Goal: Transaction & Acquisition: Subscribe to service/newsletter

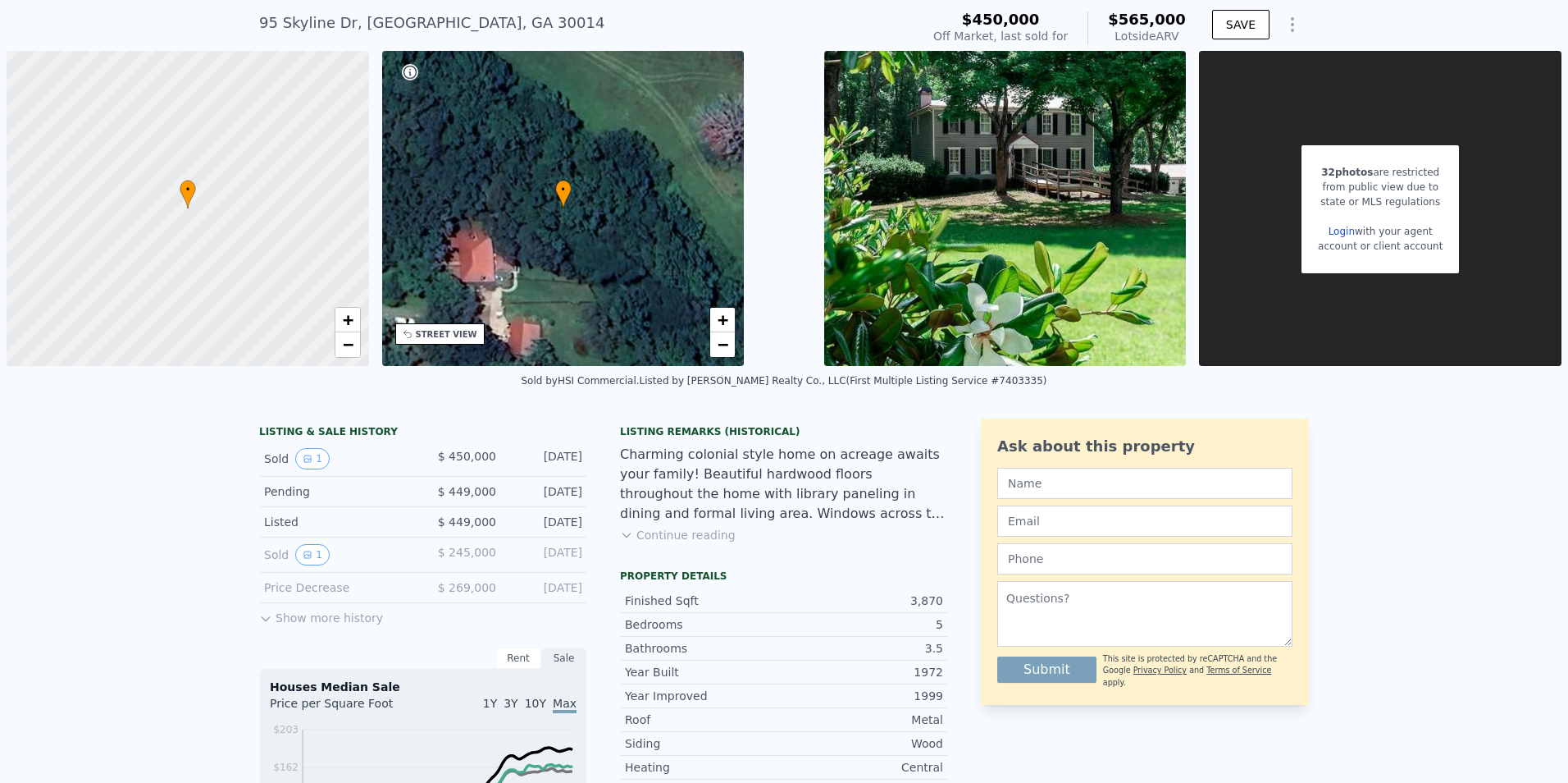
scroll to position [82, 0]
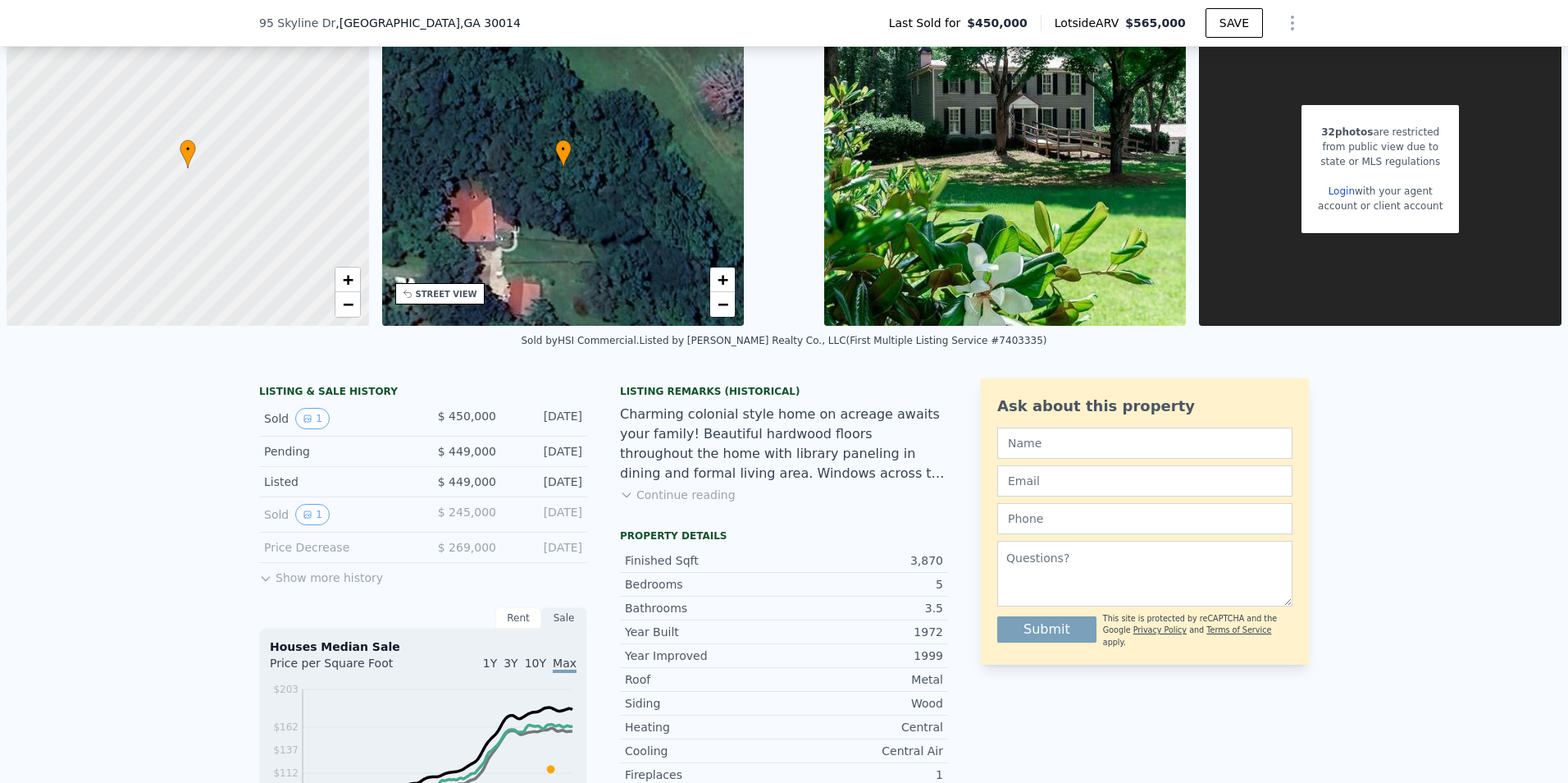
click at [330, 581] on button "Show more history" at bounding box center [320, 574] width 124 height 23
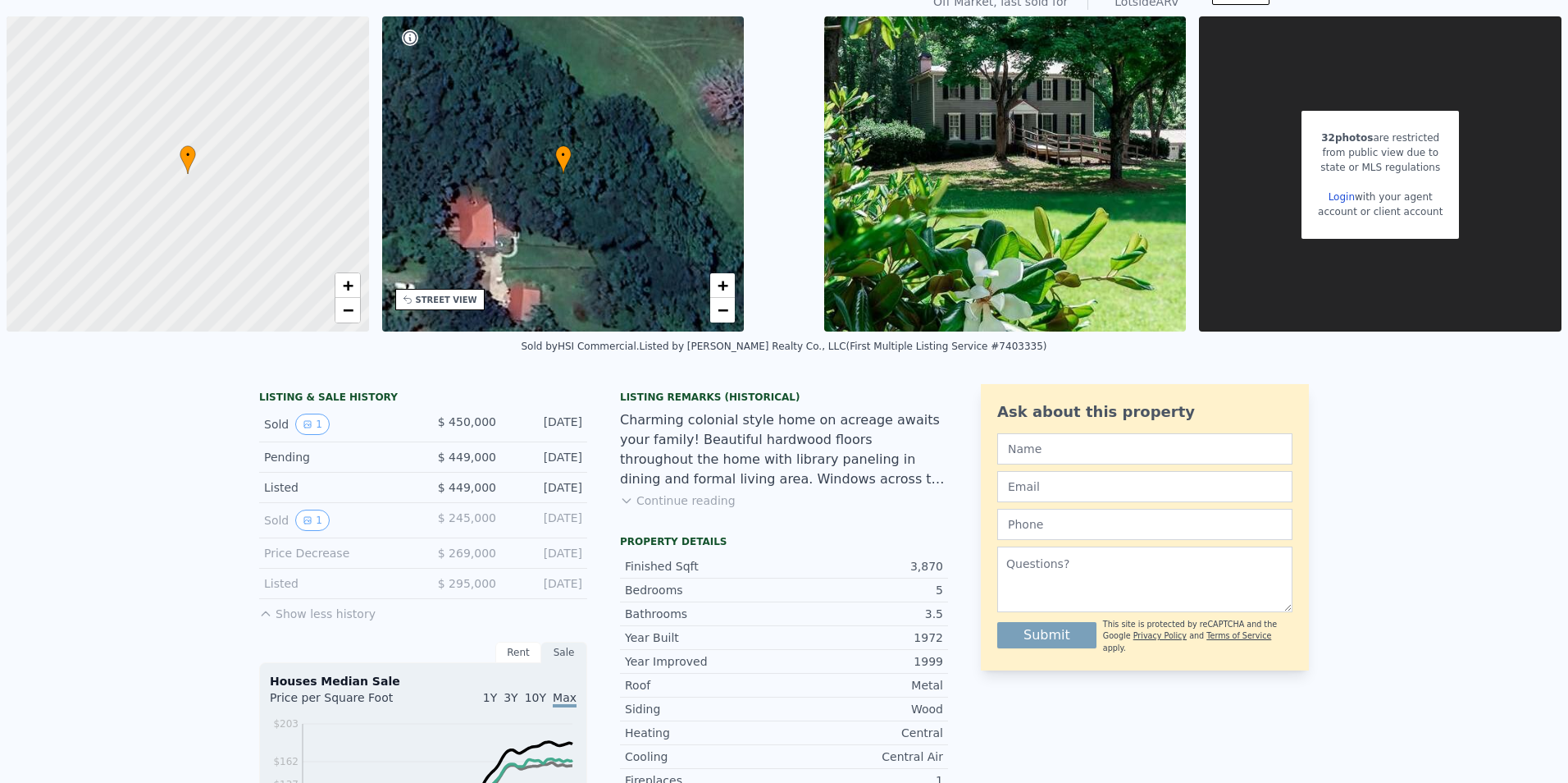
scroll to position [5, 0]
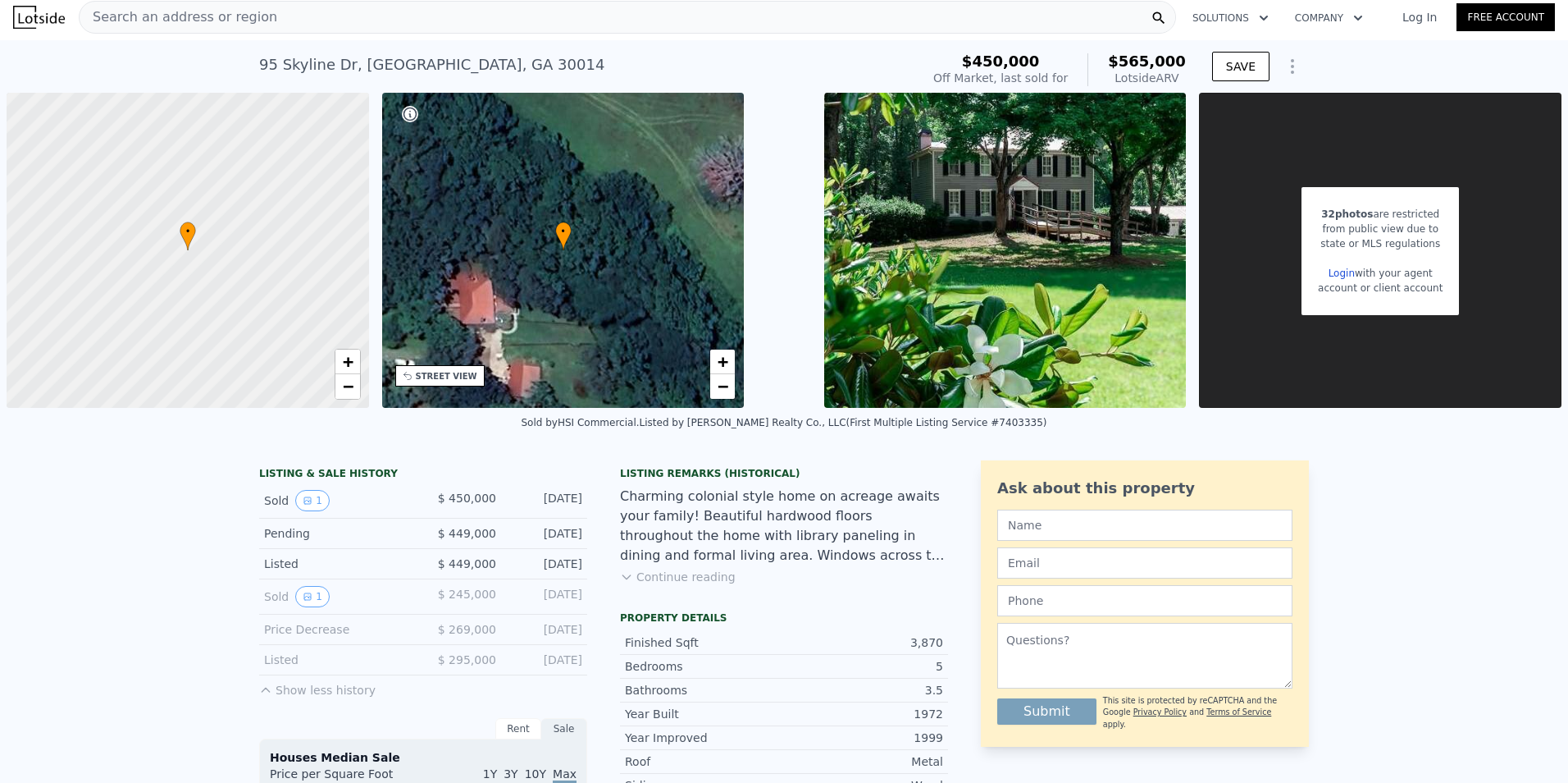
click at [639, 575] on button "Continue reading" at bounding box center [678, 577] width 116 height 16
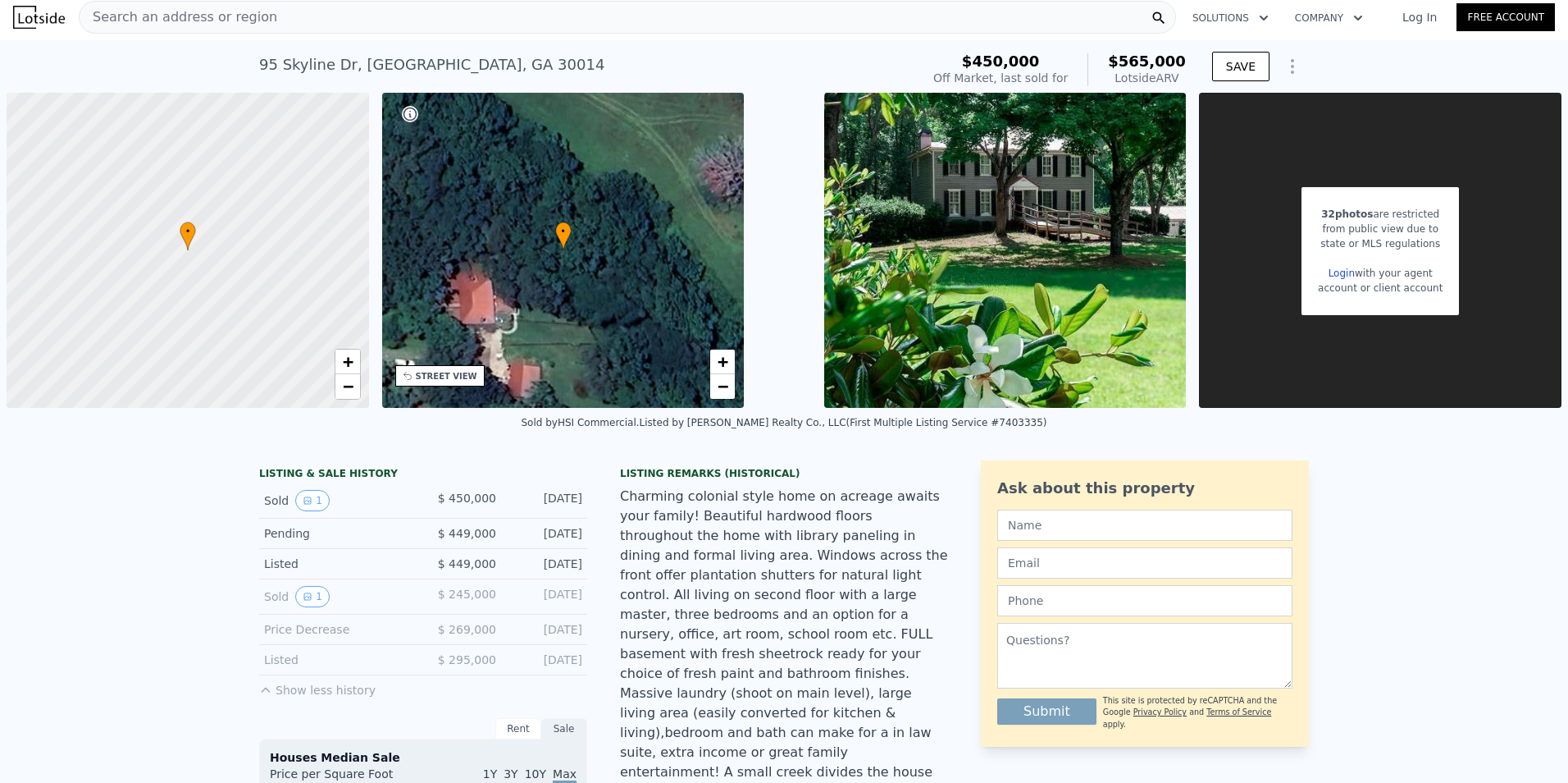
click at [1032, 277] on img at bounding box center [1006, 250] width 362 height 315
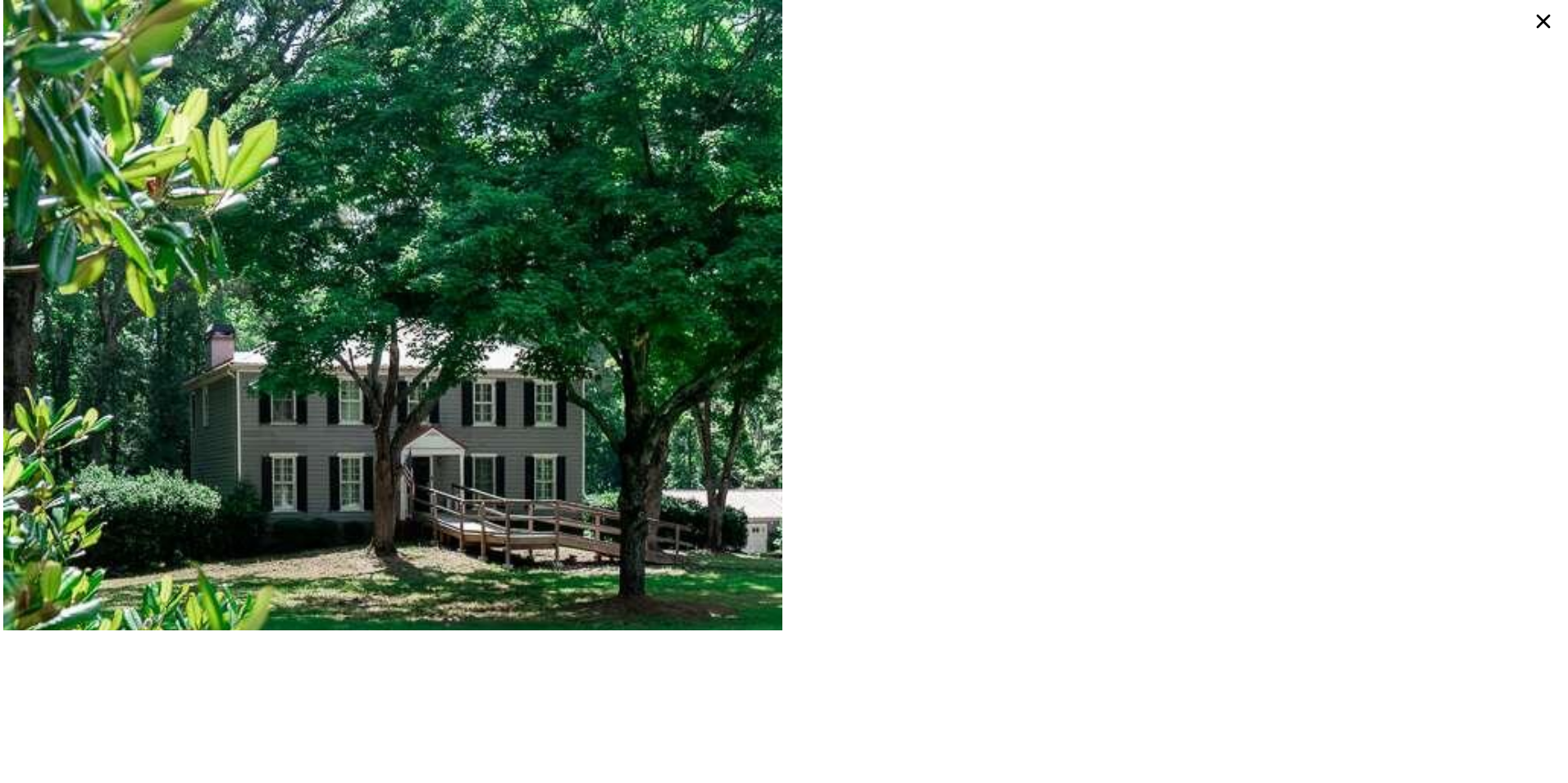
click at [1546, 24] on icon at bounding box center [1544, 22] width 14 height 14
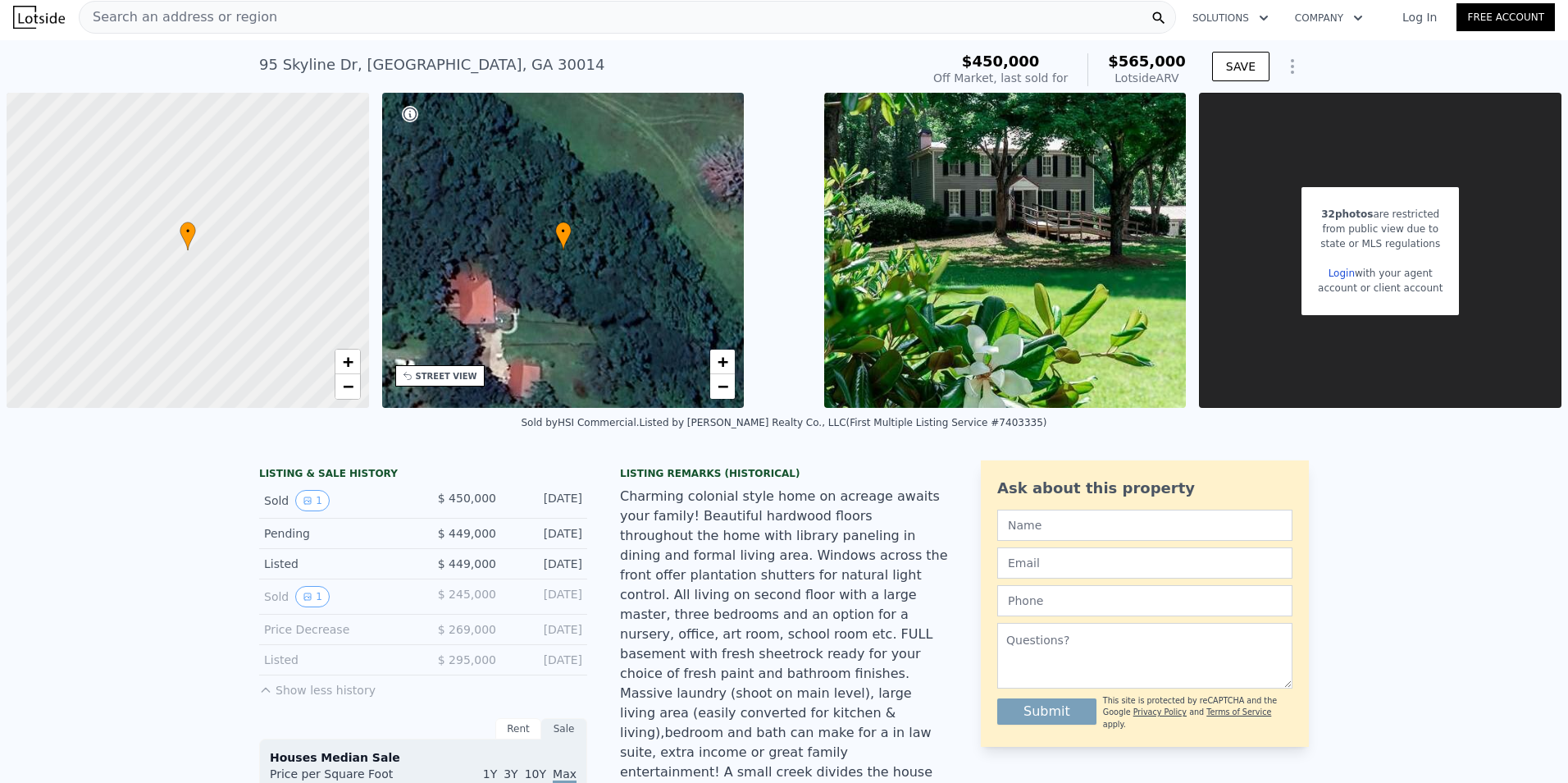
click at [1341, 211] on span "32 photos" at bounding box center [1347, 213] width 52 height 12
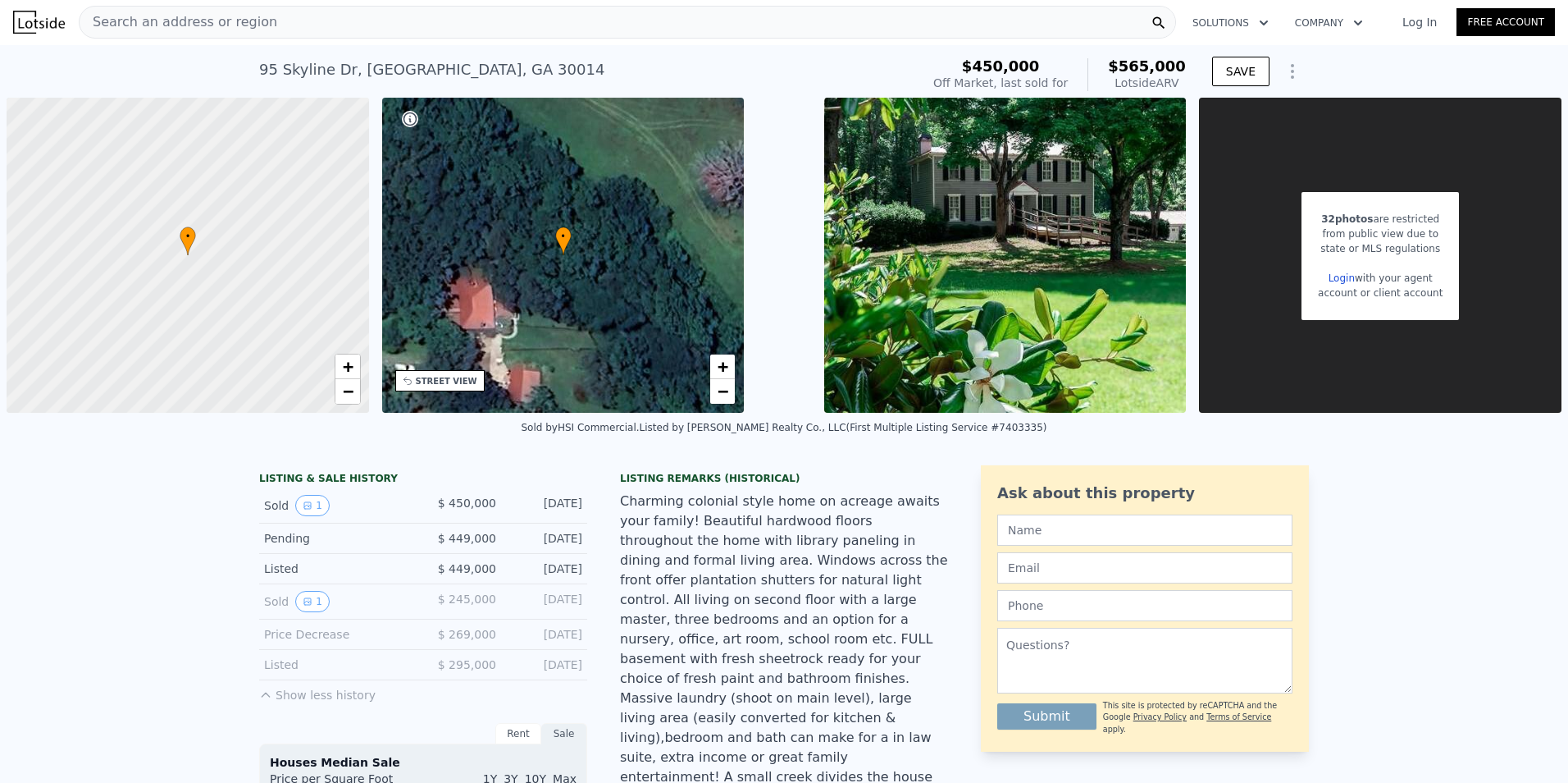
scroll to position [0, 0]
click at [142, 21] on span "Search an address or region" at bounding box center [178, 23] width 197 height 20
click at [1470, 14] on link "Free Account" at bounding box center [1506, 22] width 98 height 28
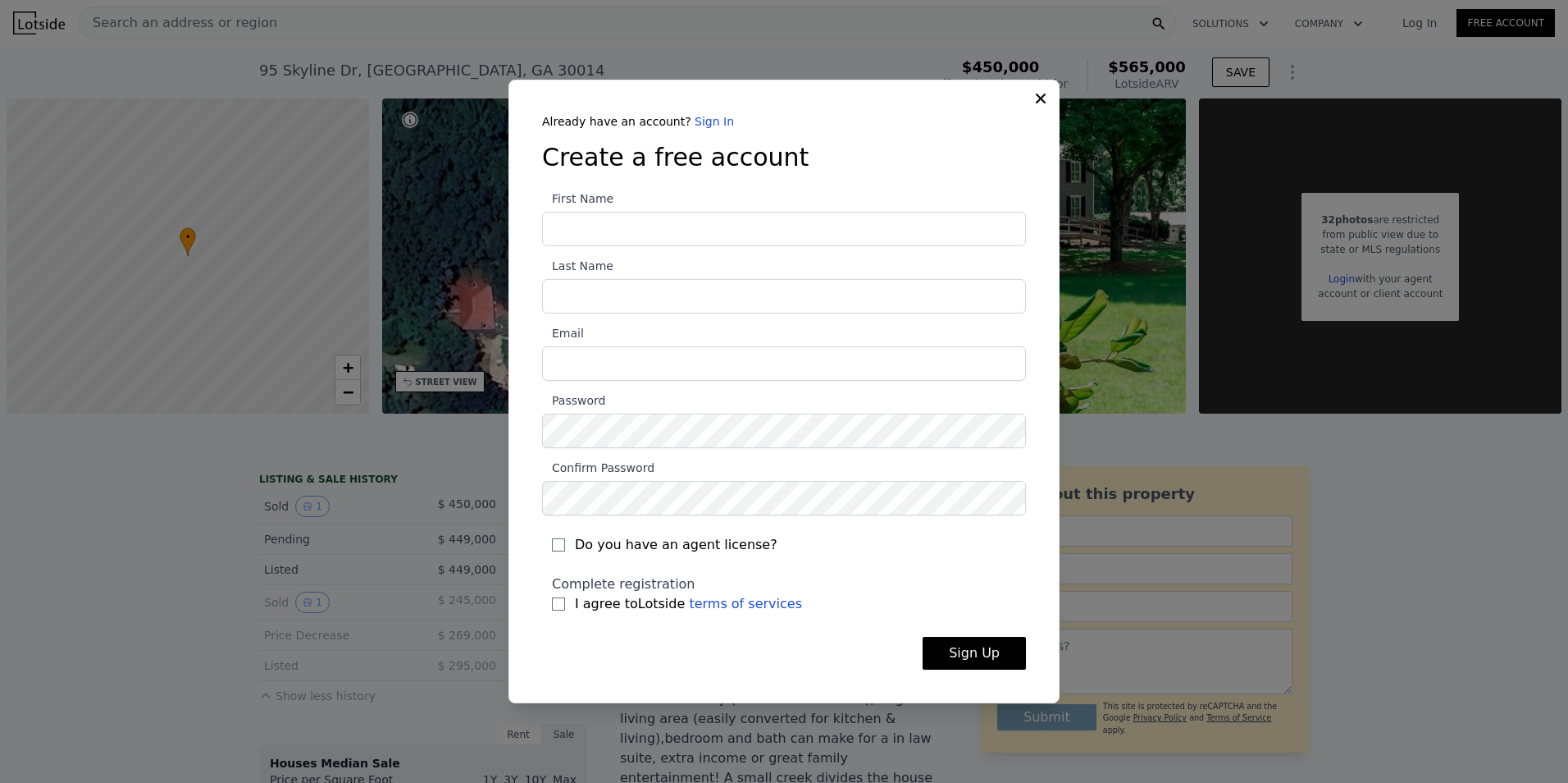
click at [638, 232] on input "First Name" at bounding box center [784, 229] width 484 height 35
type input "Kyle"
type input "Greenwood"
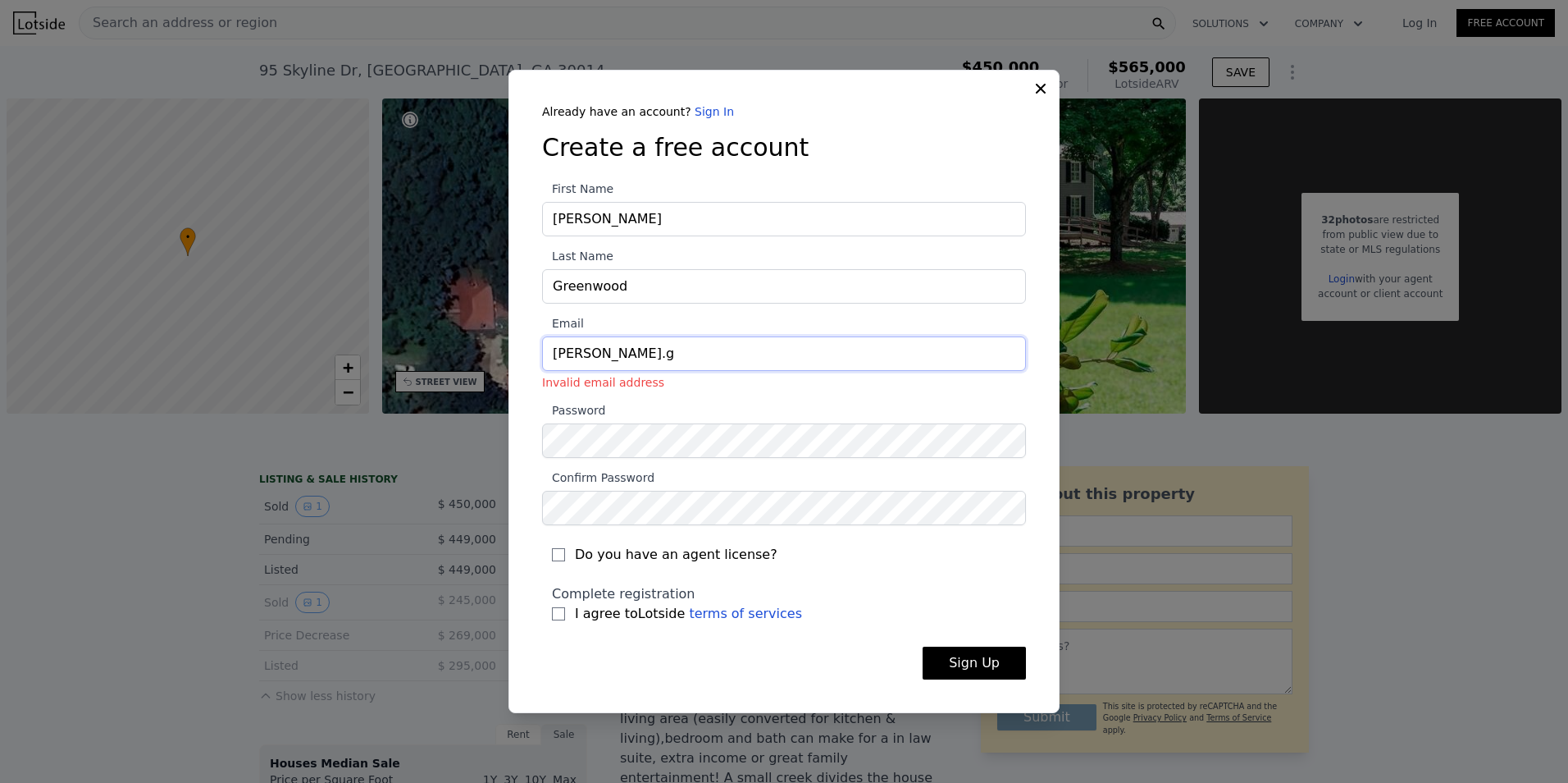
type input "kyle.greenwood@hotmail.com"
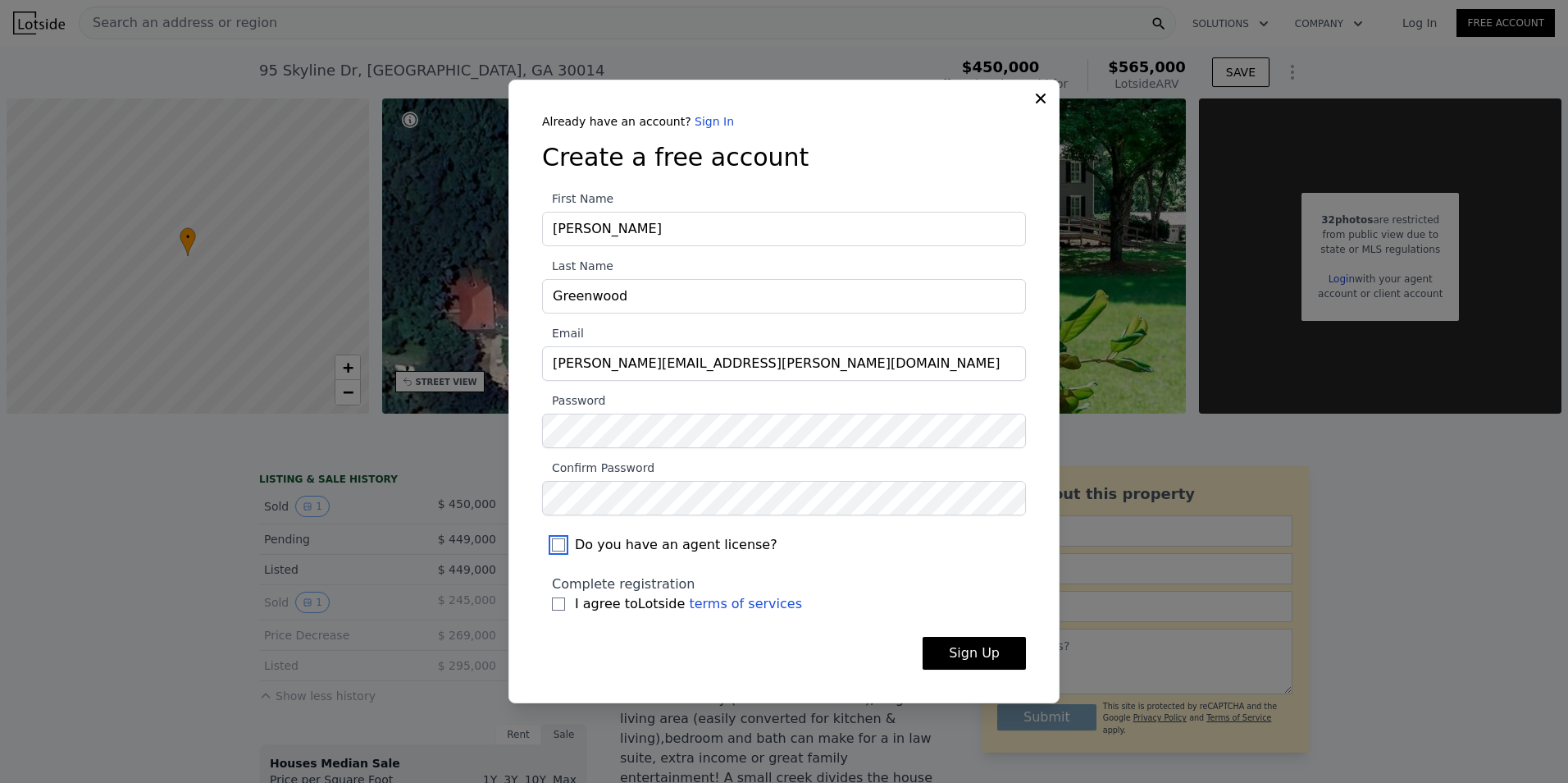
click at [557, 543] on input "Do you have an agent license?" at bounding box center [558, 545] width 13 height 13
click at [556, 546] on input "Do you have an agent license?" at bounding box center [558, 545] width 13 height 13
checkbox input "false"
click at [558, 602] on input "I agree to Lotside terms of services" at bounding box center [558, 604] width 13 height 13
checkbox input "true"
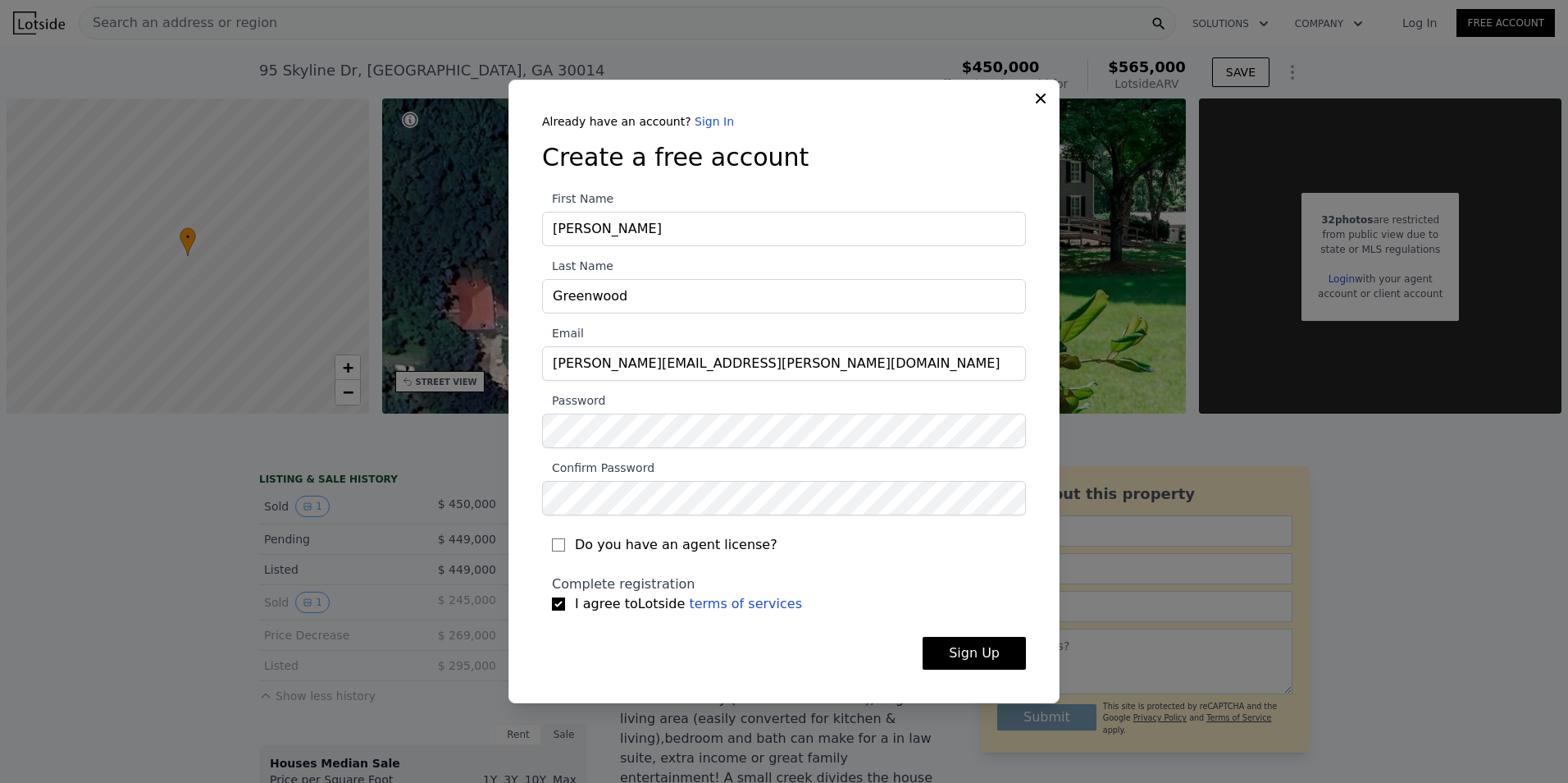
click at [1003, 661] on button "Sign Up" at bounding box center [975, 653] width 104 height 33
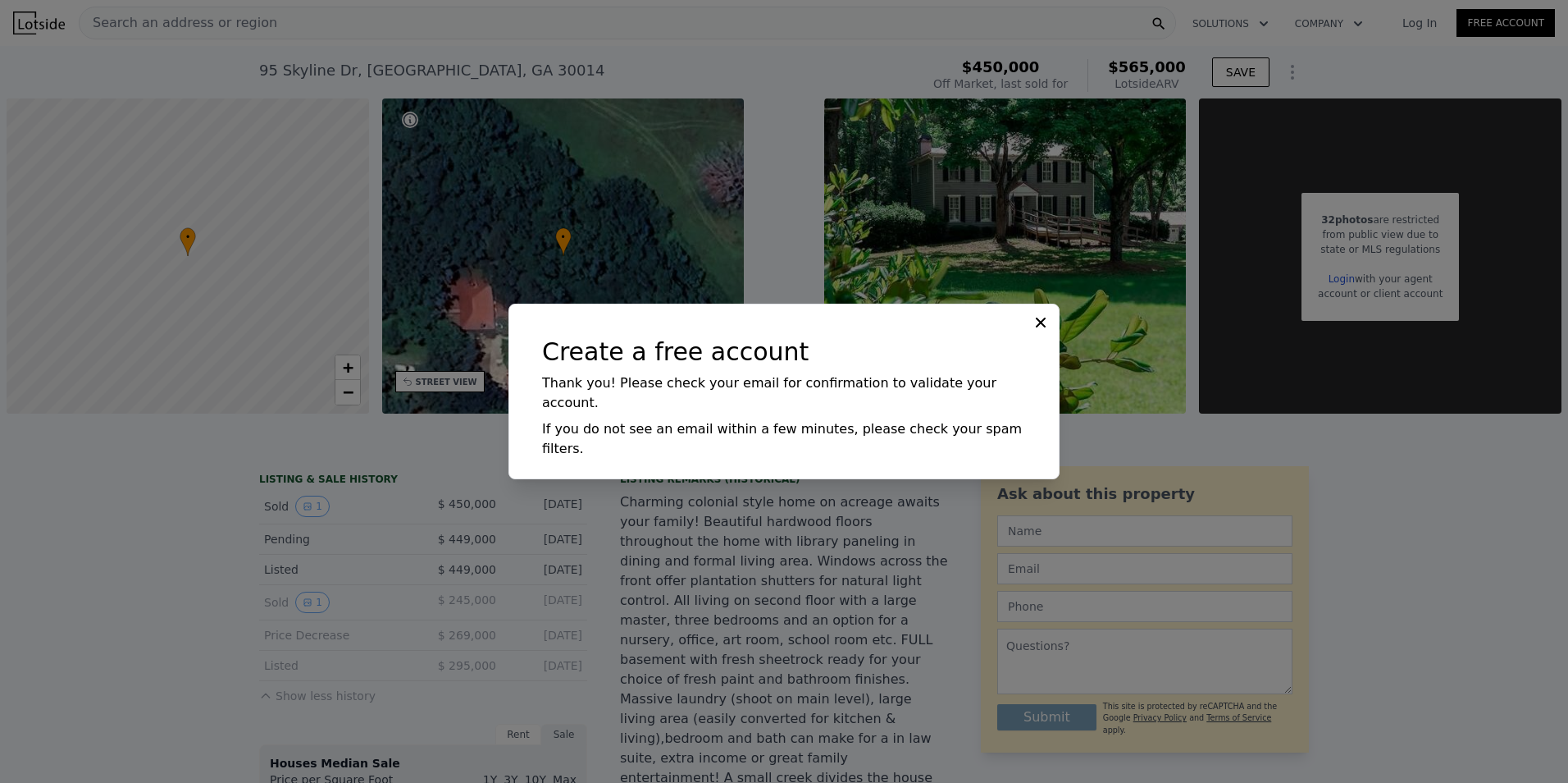
click at [1039, 328] on icon at bounding box center [1041, 322] width 10 height 10
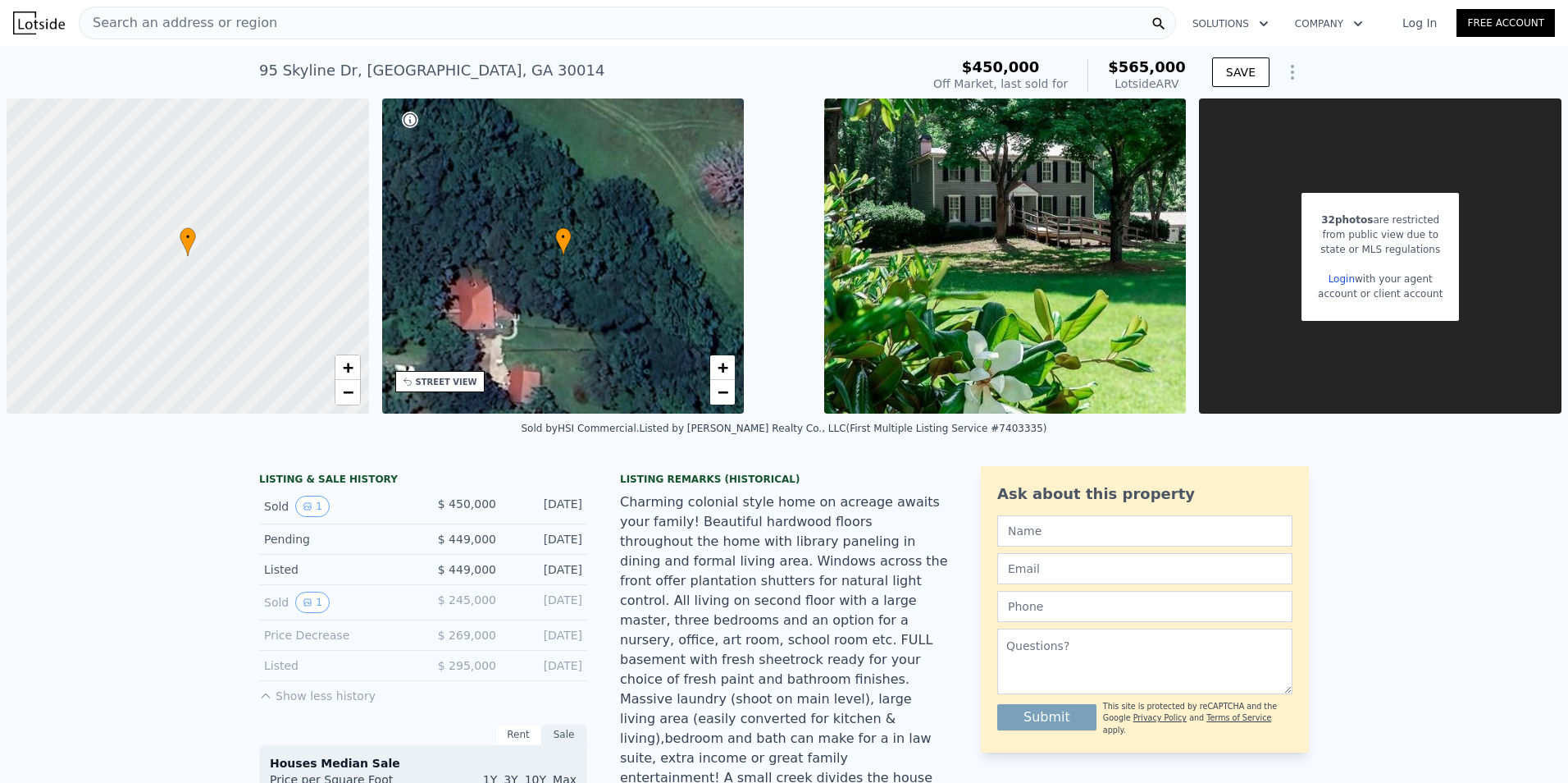
click at [1421, 23] on link "Log In" at bounding box center [1419, 23] width 74 height 16
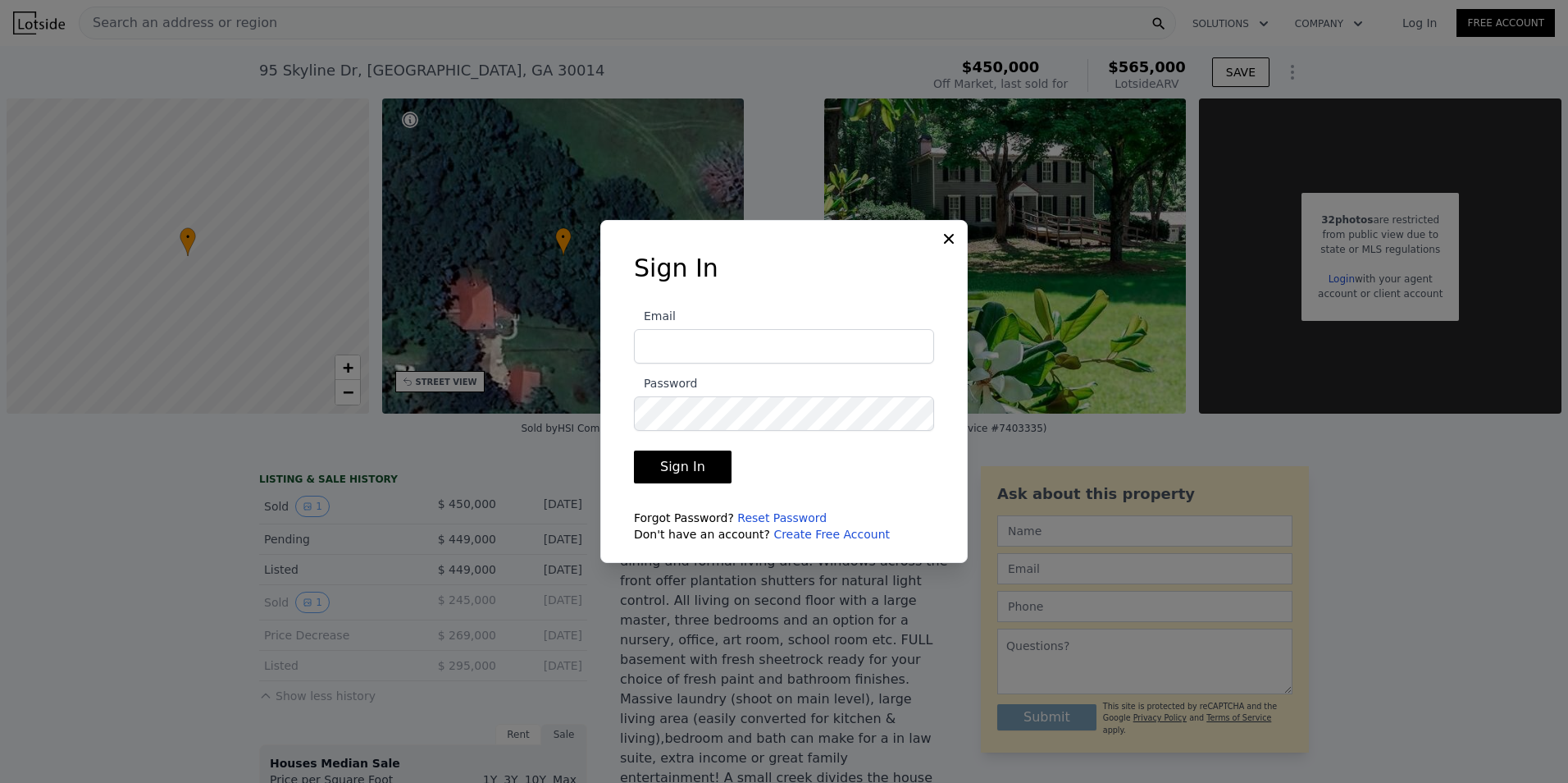
type input "kyle.greenwood@hotmail.com"
click at [695, 360] on input "kyle.greenwood@hotmail.com" at bounding box center [784, 346] width 300 height 35
click at [614, 465] on div "Sign In Email kyle.greenwood@hotmail.com Password Sign In Forgot Password? Rese…" at bounding box center [784, 404] width 353 height 302
click at [684, 472] on button "Sign In" at bounding box center [682, 467] width 97 height 33
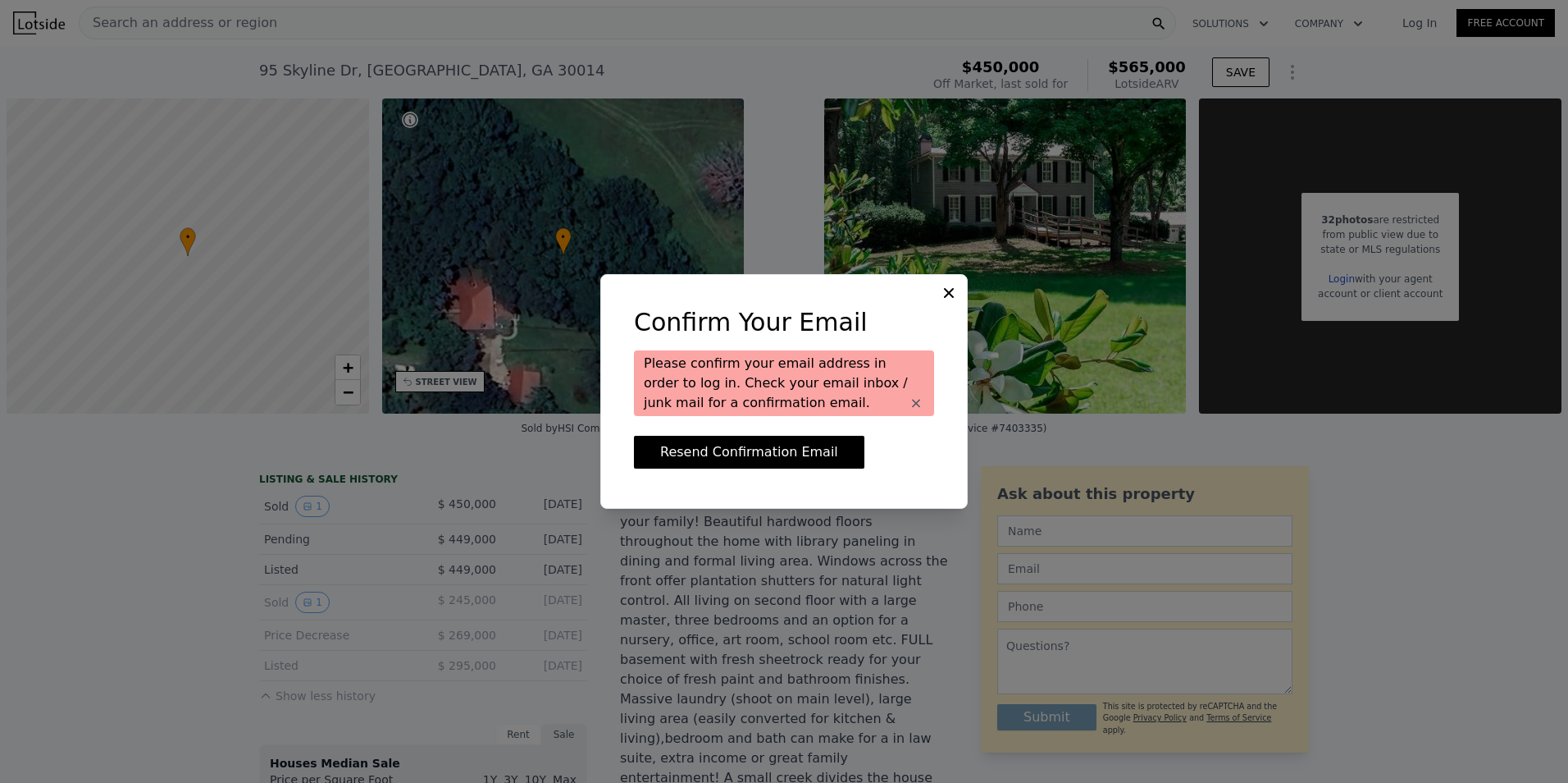
click at [950, 290] on icon at bounding box center [949, 293] width 10 height 10
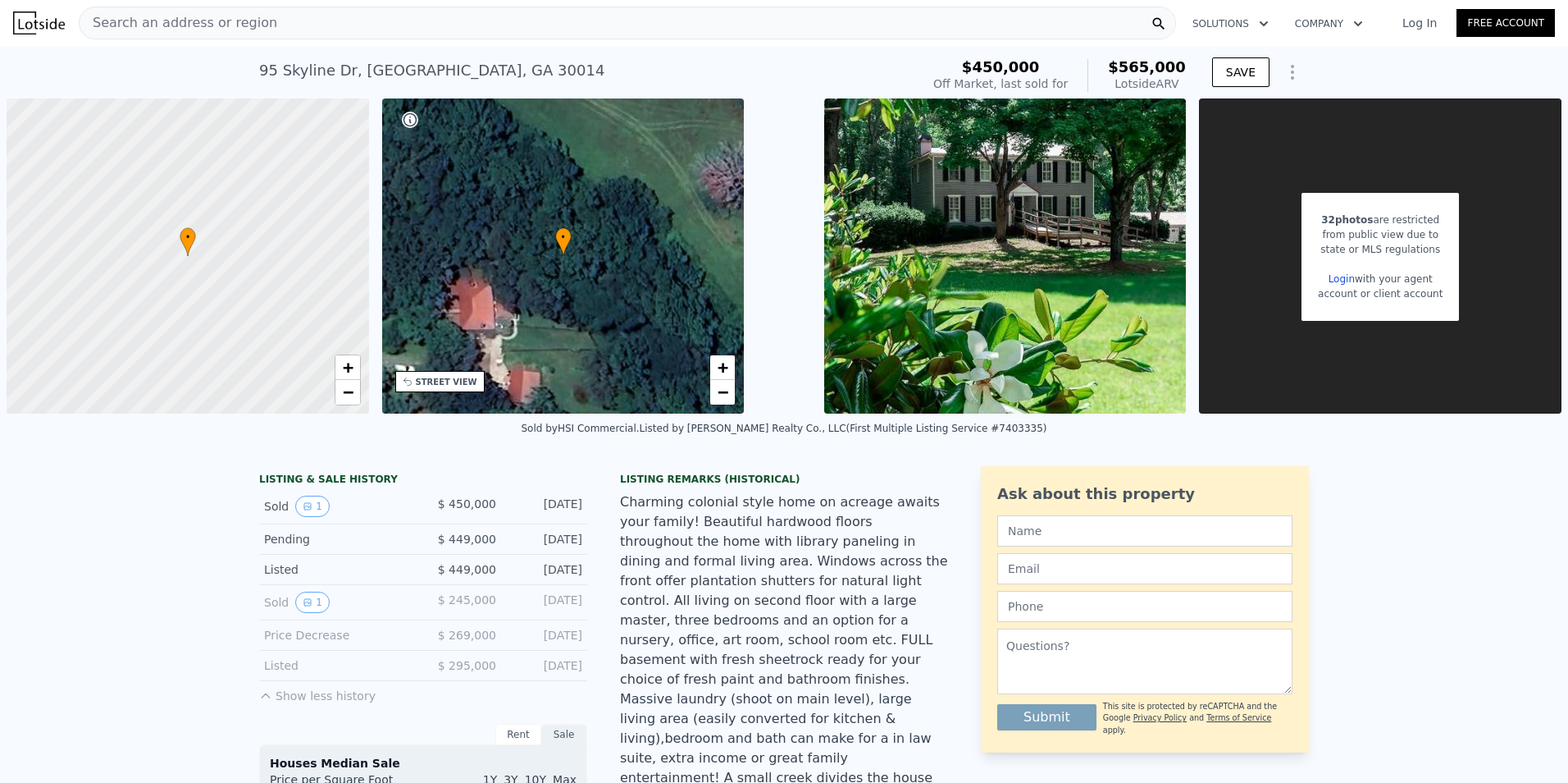
click at [1413, 21] on link "Log In" at bounding box center [1419, 23] width 74 height 16
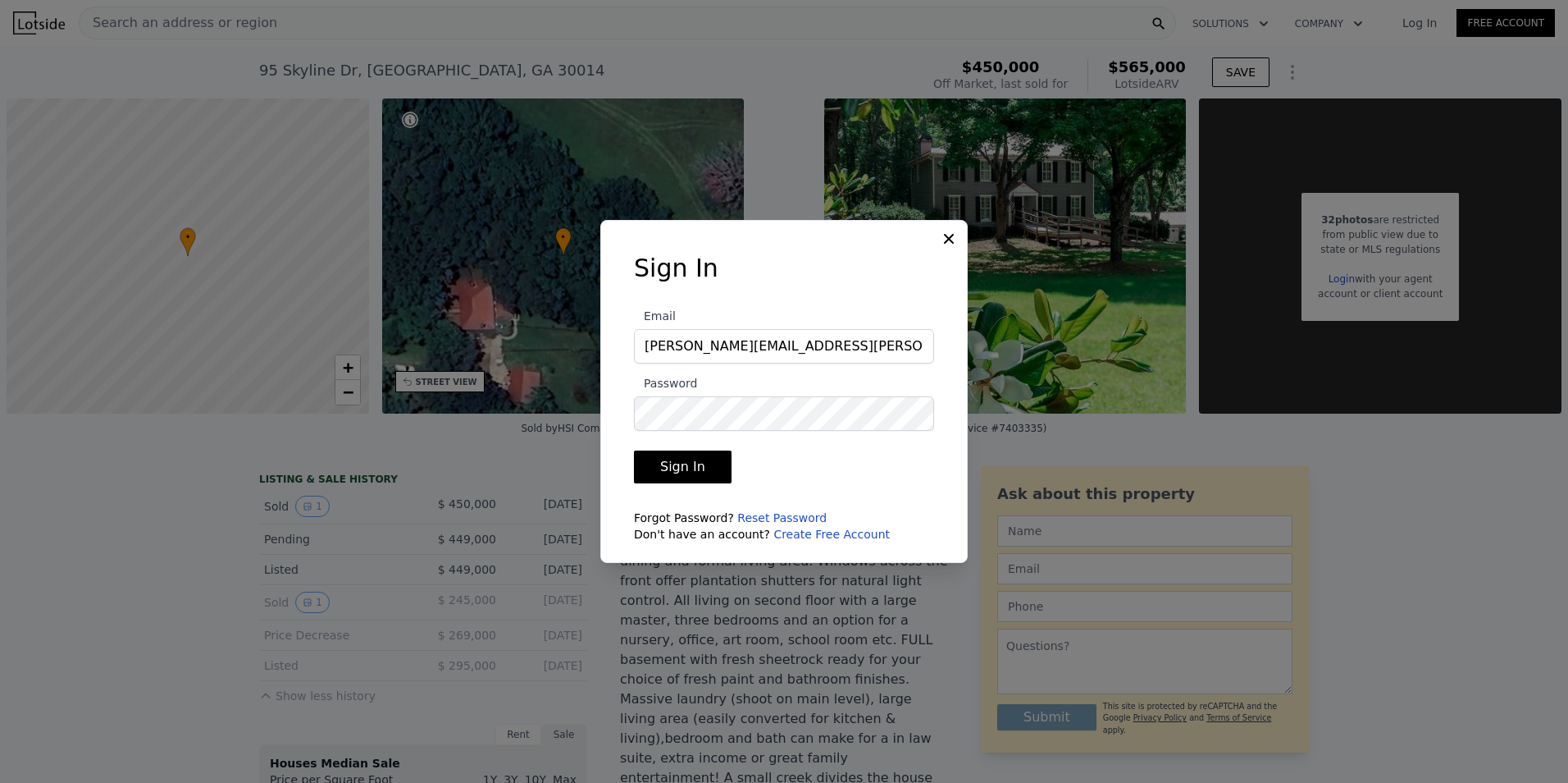
click at [698, 469] on button "Sign In" at bounding box center [682, 467] width 97 height 33
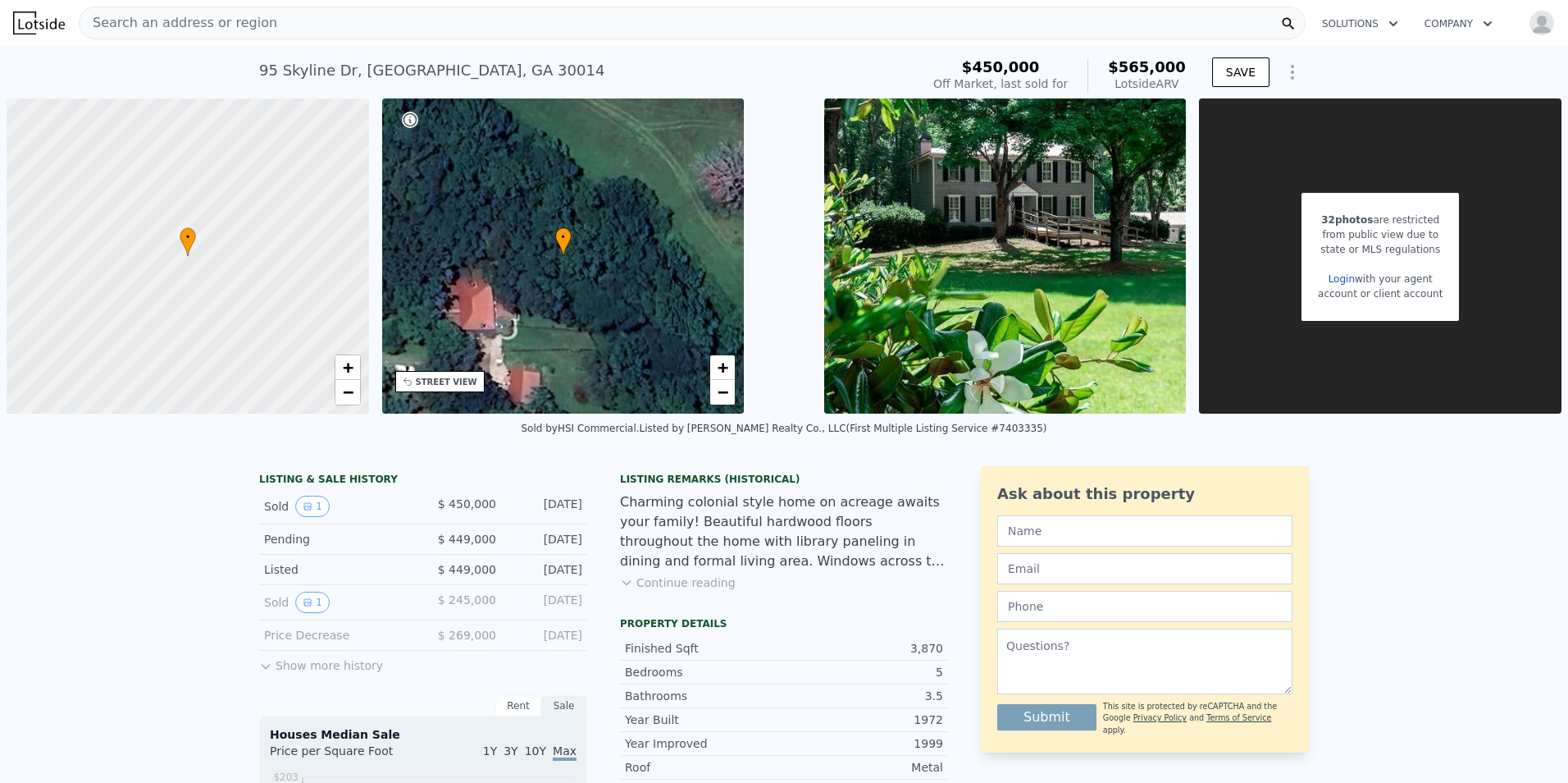
click at [1529, 29] on img "button" at bounding box center [1541, 22] width 26 height 26
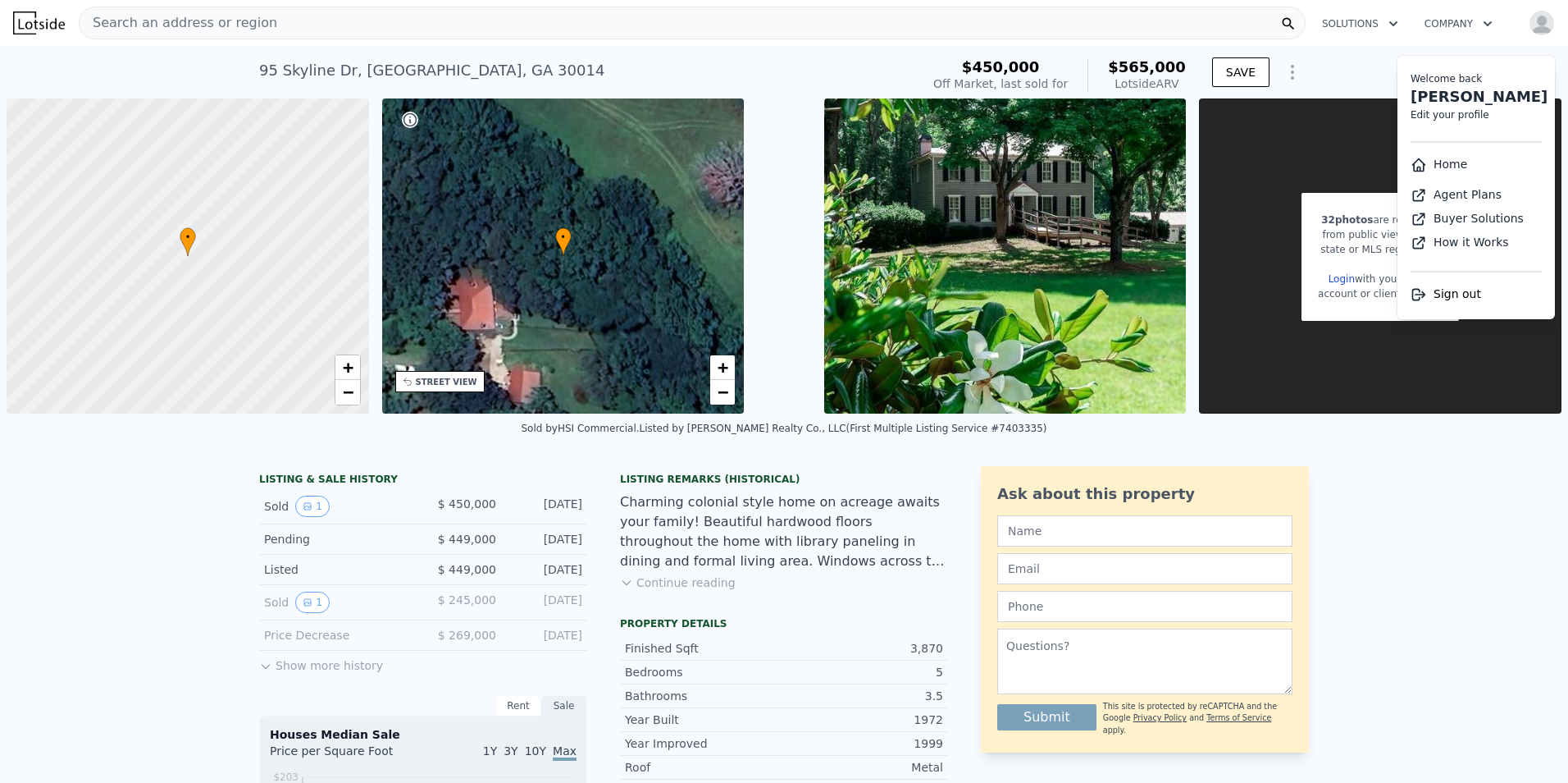
click at [1348, 65] on div "[STREET_ADDRESS] Sold [DATE] for $450k (~ARV $565k ) $450,000 Off Market, last …" at bounding box center [784, 71] width 1568 height 53
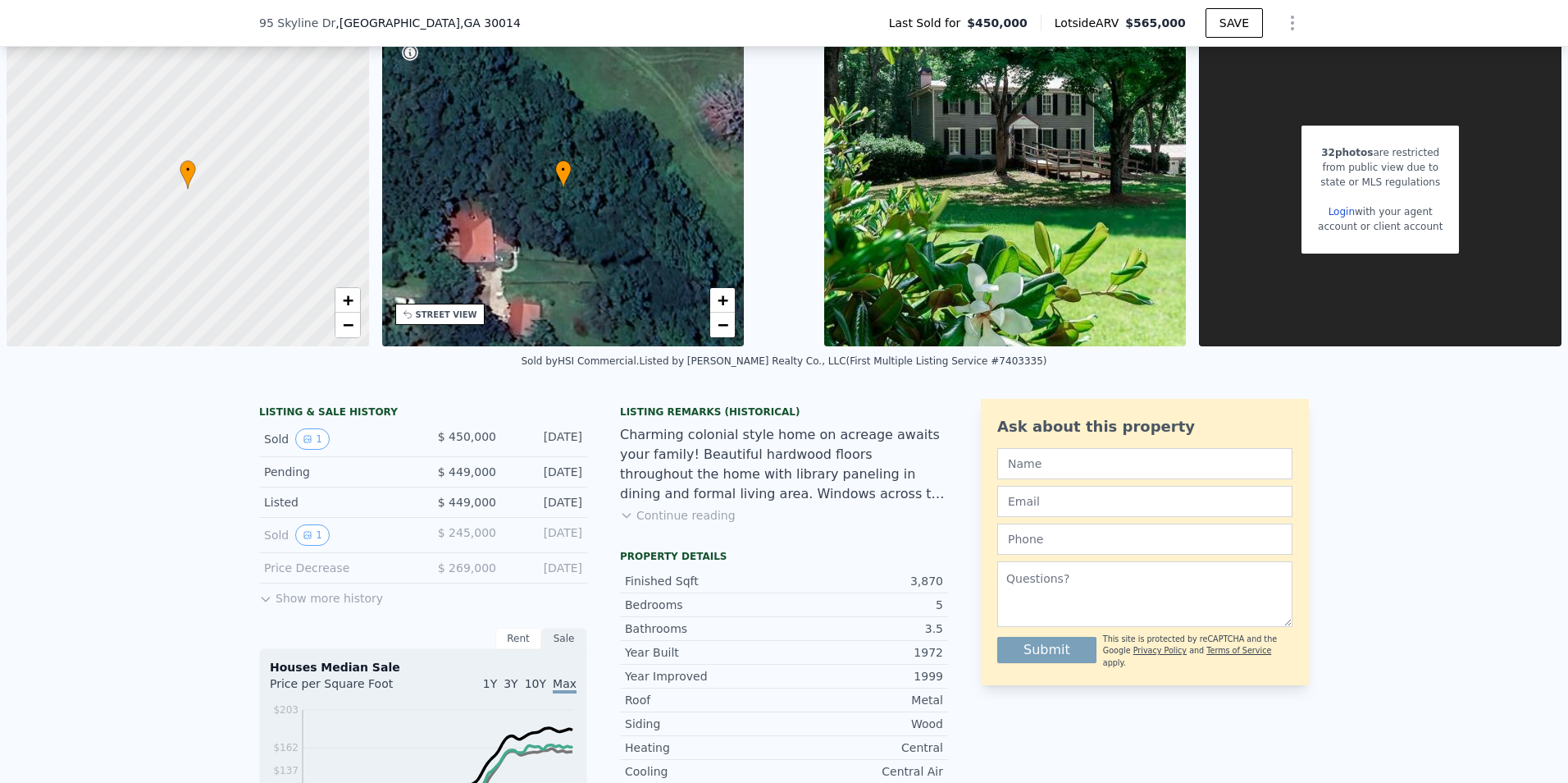
scroll to position [158, 0]
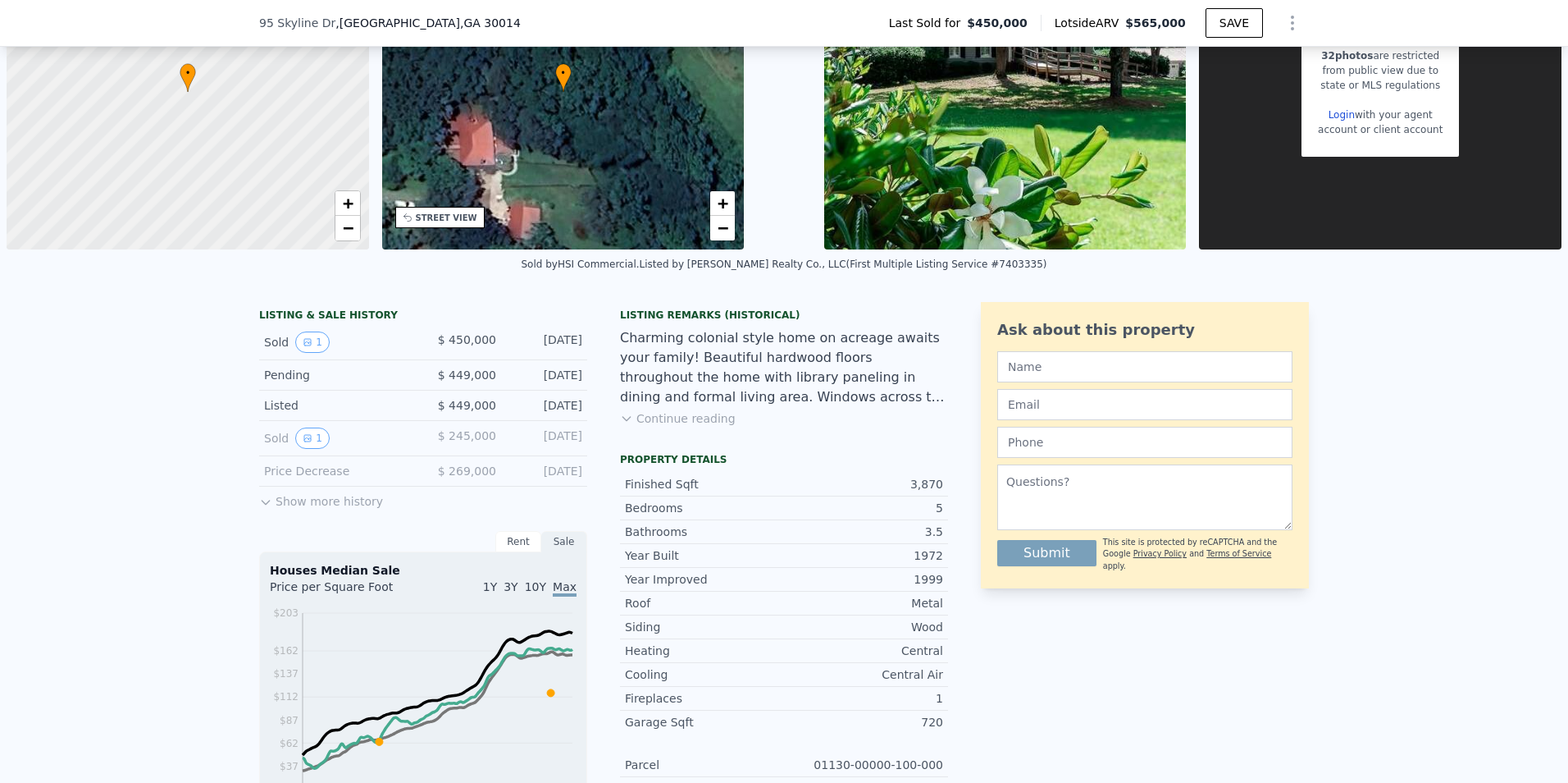
click at [670, 419] on button "Continue reading" at bounding box center [678, 418] width 116 height 16
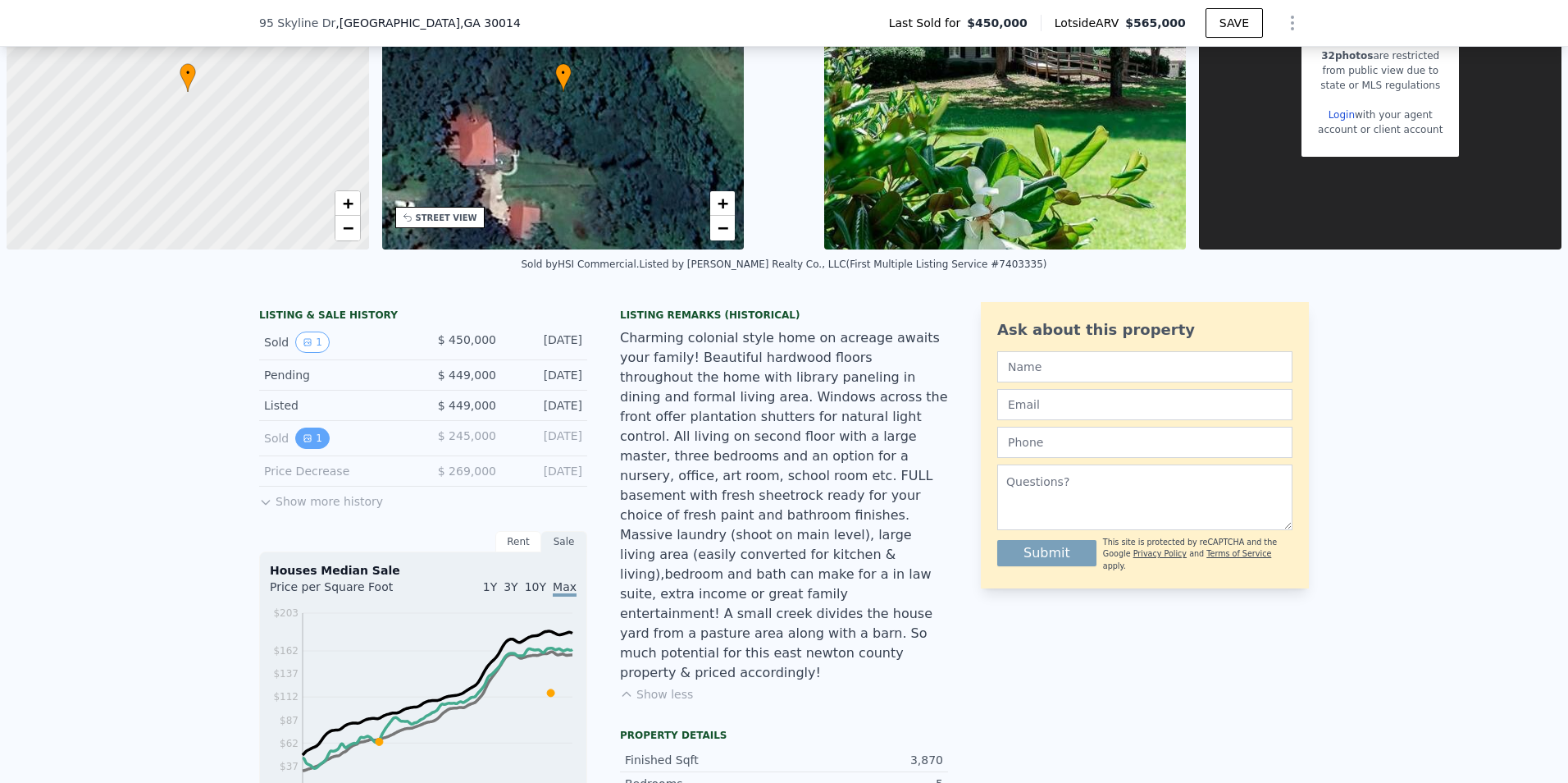
click at [306, 440] on button "1" at bounding box center [312, 438] width 35 height 21
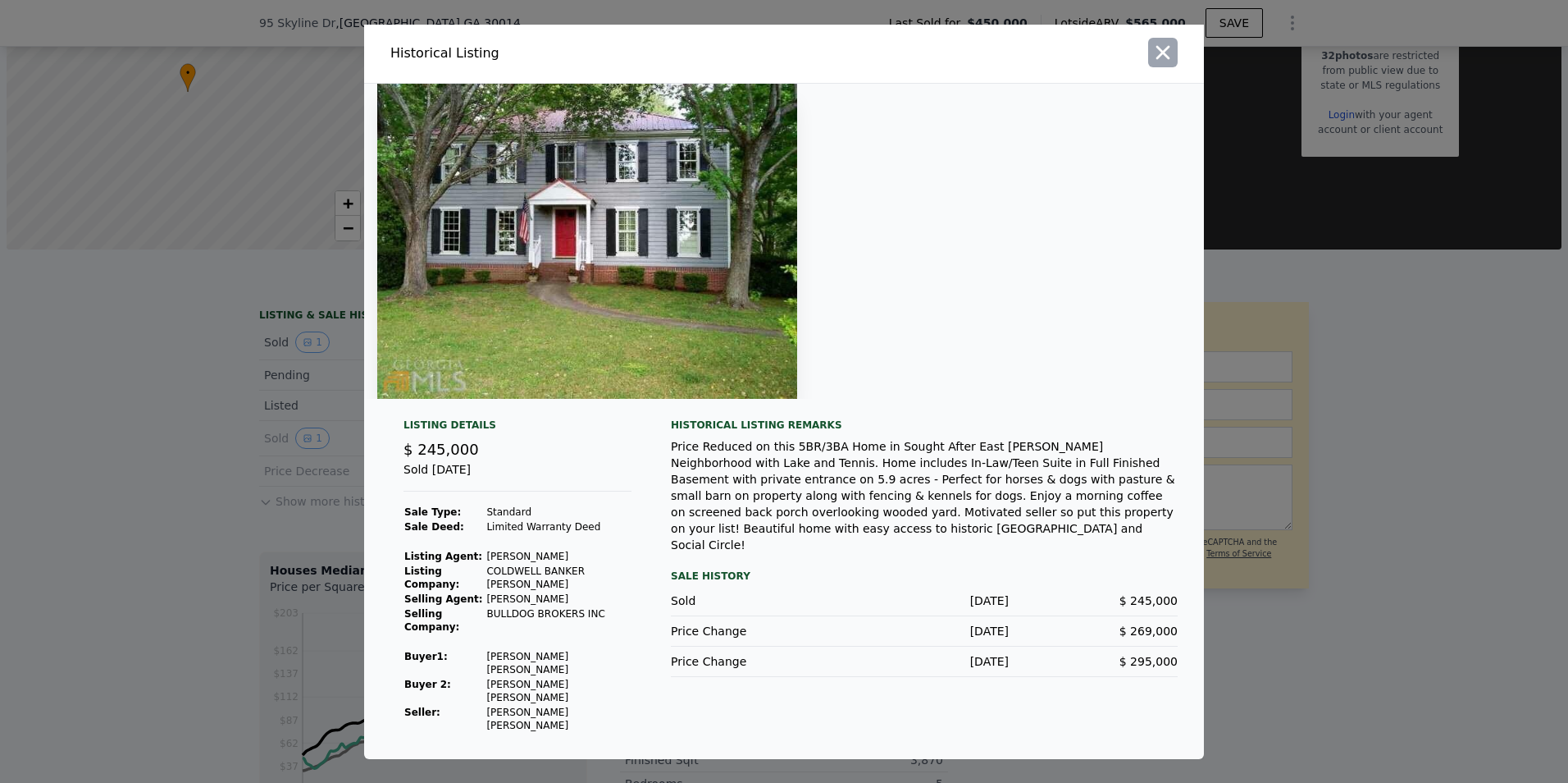
click at [1158, 64] on icon "button" at bounding box center [1163, 53] width 23 height 23
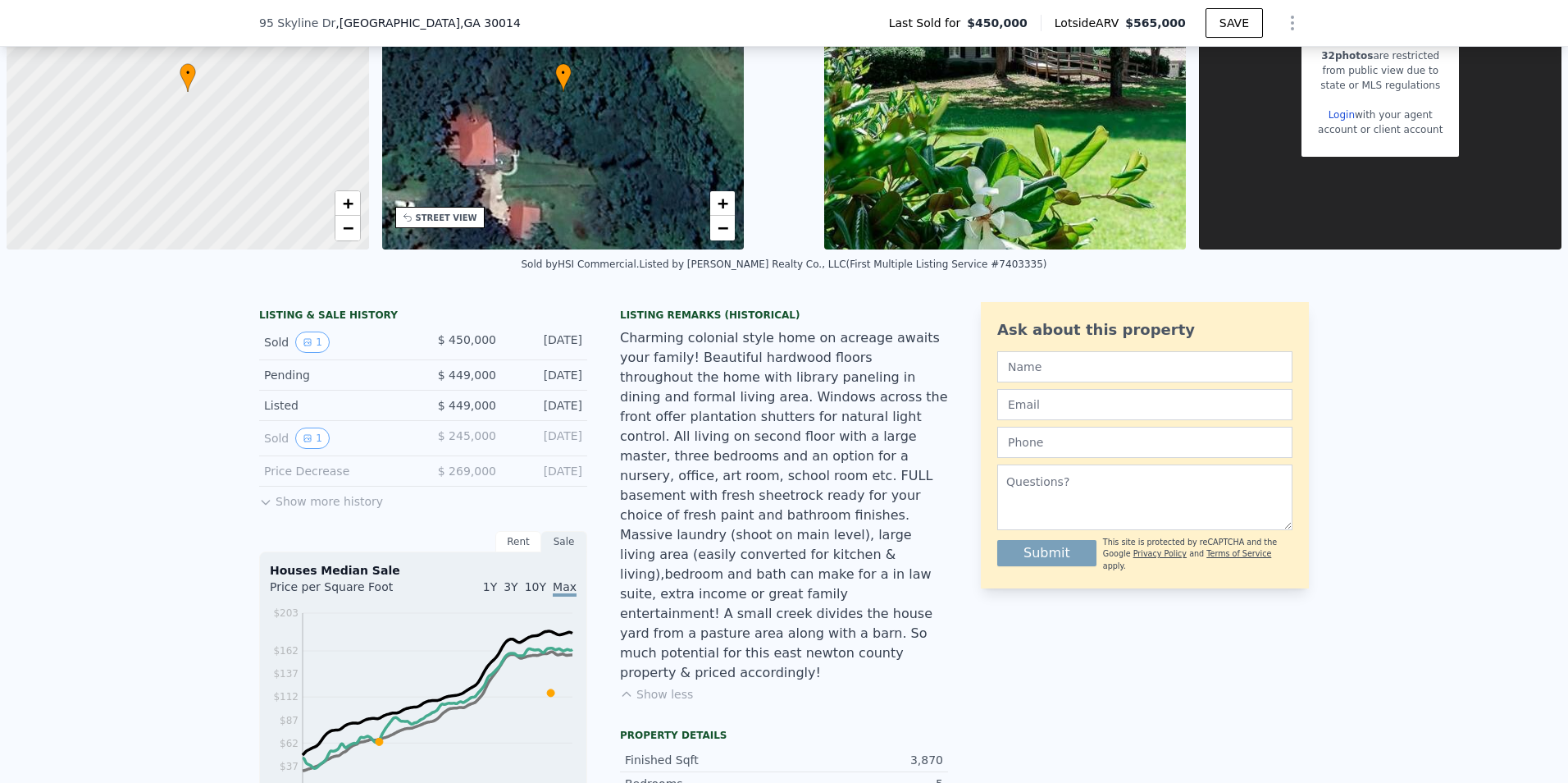
click at [295, 503] on button "Show more history" at bounding box center [320, 498] width 124 height 23
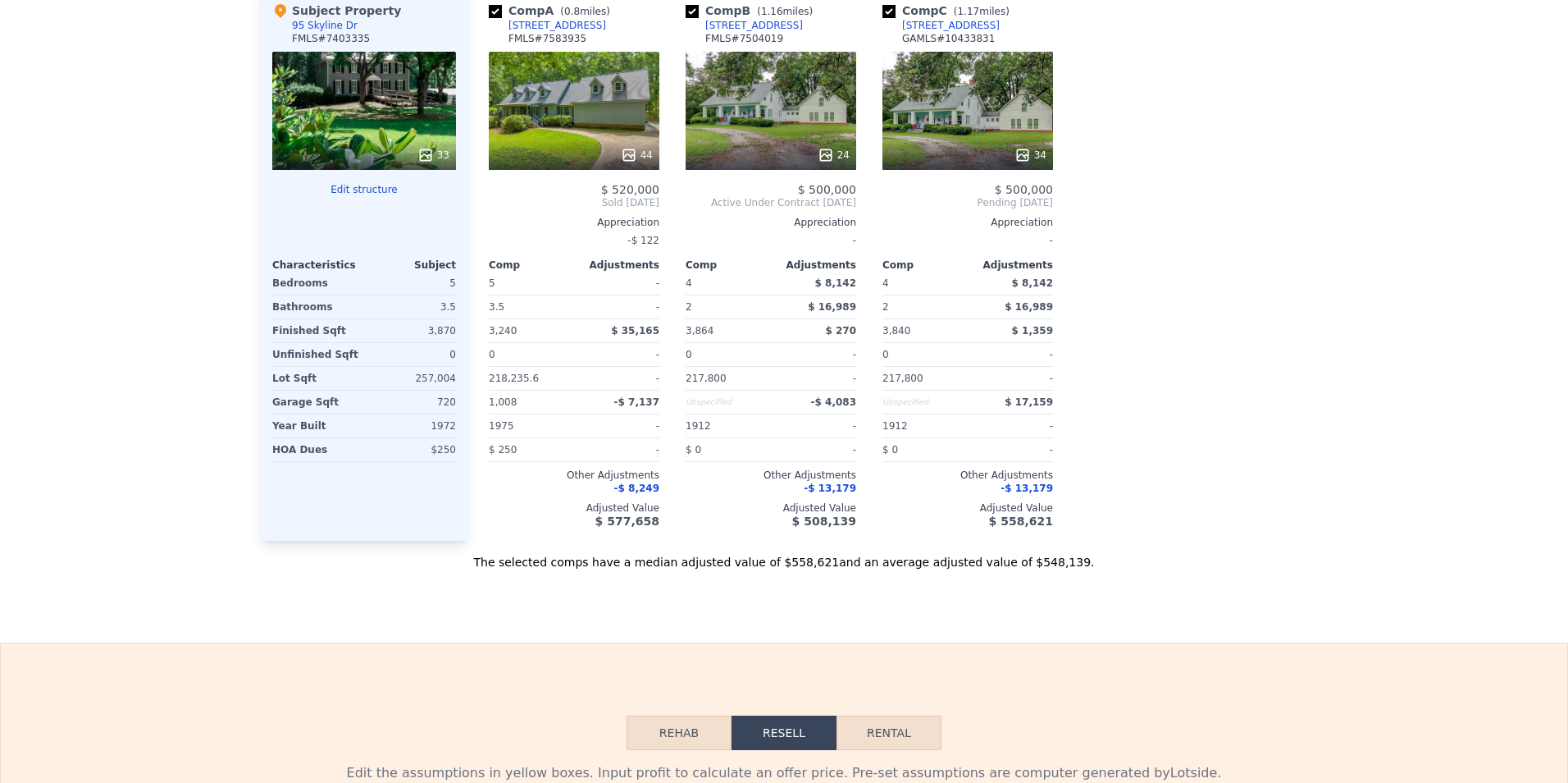
scroll to position [0, 0]
